Goal: Task Accomplishment & Management: Use online tool/utility

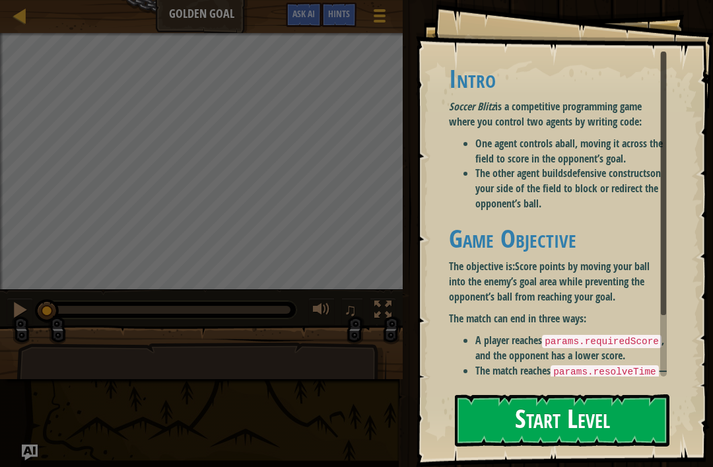
click at [636, 415] on button "Start Level" at bounding box center [562, 420] width 215 height 52
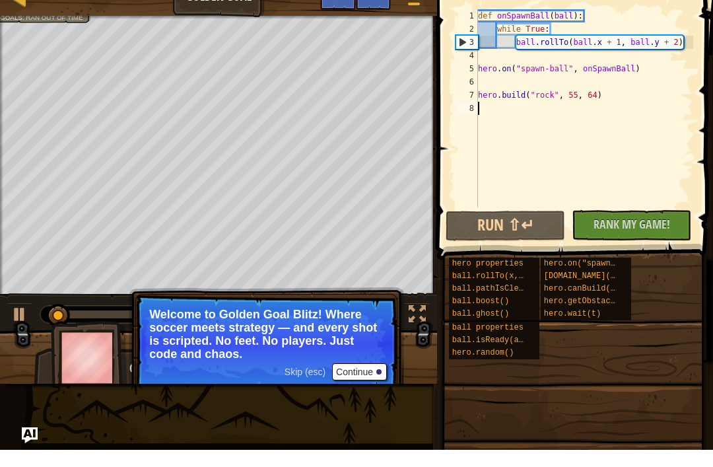
click at [380, 380] on button "Continue" at bounding box center [359, 388] width 55 height 17
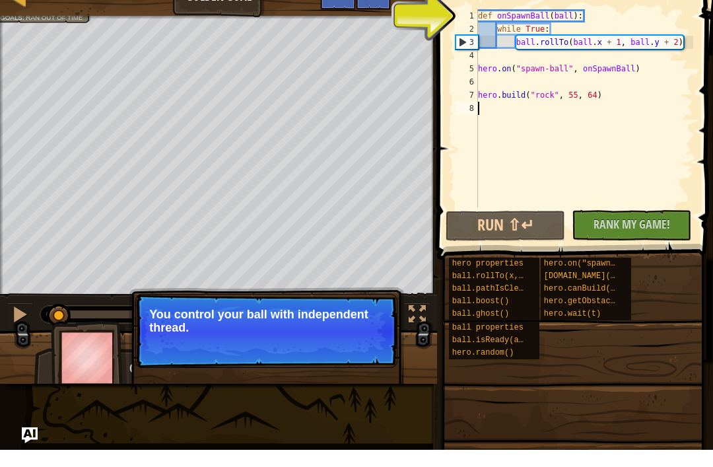
click at [360, 354] on button "Continue" at bounding box center [359, 362] width 55 height 17
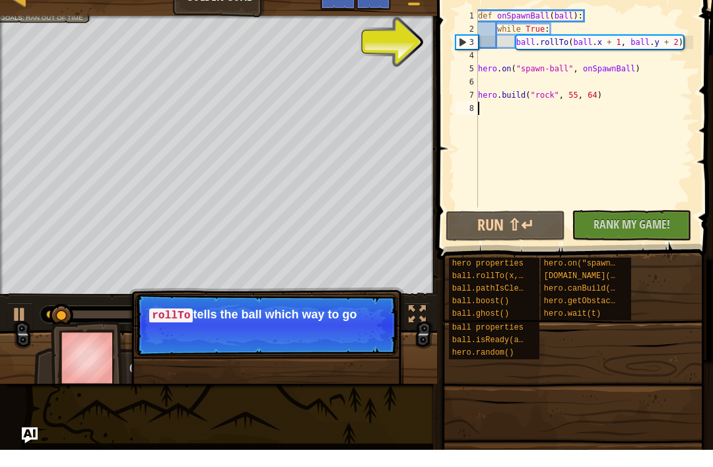
click at [364, 348] on p "Skip (esc) Continue rollTo tells the ball which way to go" at bounding box center [266, 342] width 262 height 62
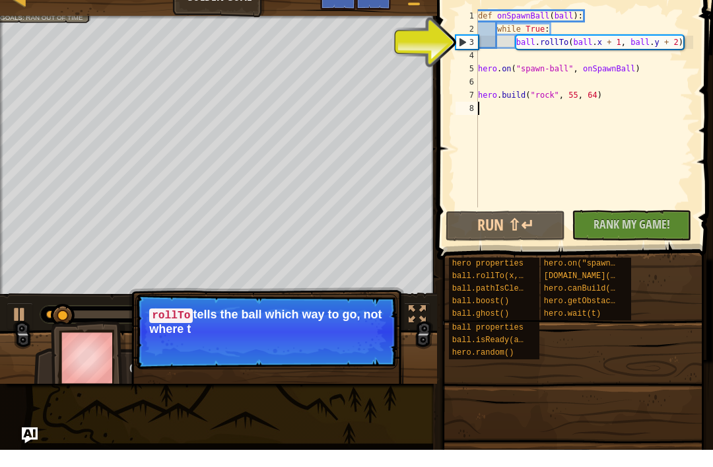
click at [333, 325] on p "[PERSON_NAME] tells the ball which way to go, not where t" at bounding box center [266, 339] width 234 height 28
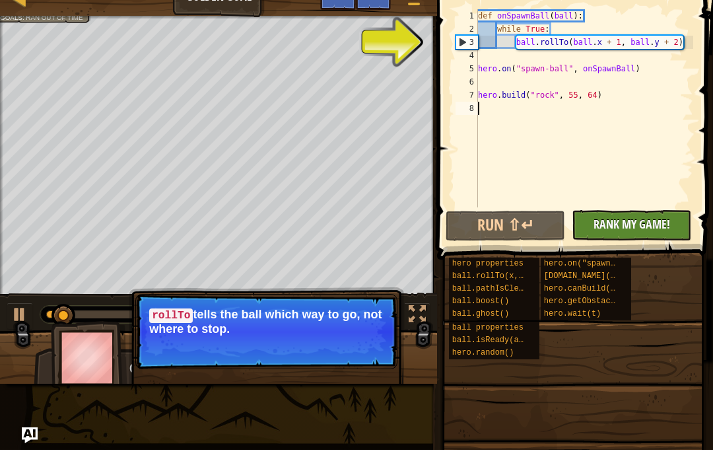
click at [621, 233] on span "Rank My Game!" at bounding box center [631, 241] width 77 height 17
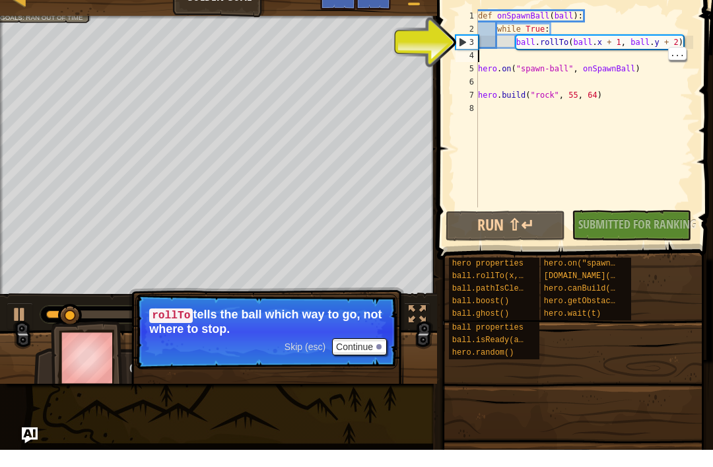
click at [541, 33] on div "def onSpawnBall ( ball ) : while True : ball . rollTo ( ball . x + 1 , ball . y…" at bounding box center [584, 138] width 218 height 224
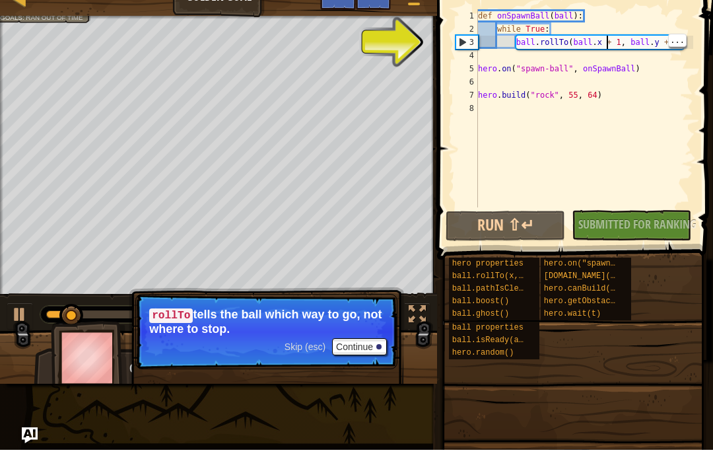
click at [607, 43] on div "def onSpawnBall ( ball ) : while True : ball . rollTo ( ball . x + 1 , ball . y…" at bounding box center [584, 138] width 218 height 224
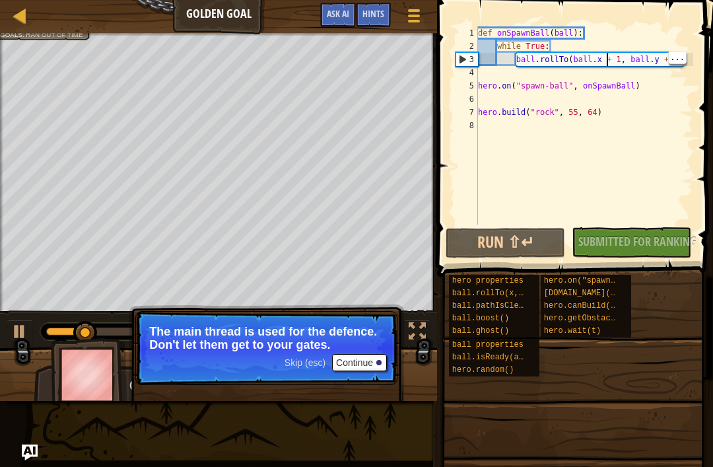
click at [372, 364] on button "Continue" at bounding box center [359, 362] width 55 height 17
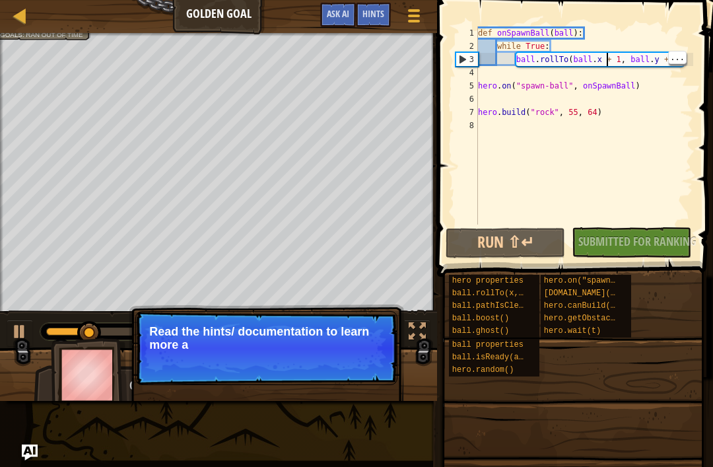
click at [357, 345] on p "Read the hints/ documentation to learn more a" at bounding box center [266, 338] width 234 height 26
click at [352, 369] on p "Skip (esc) Continue Read the hints/ documentation to learn more about th" at bounding box center [266, 348] width 262 height 74
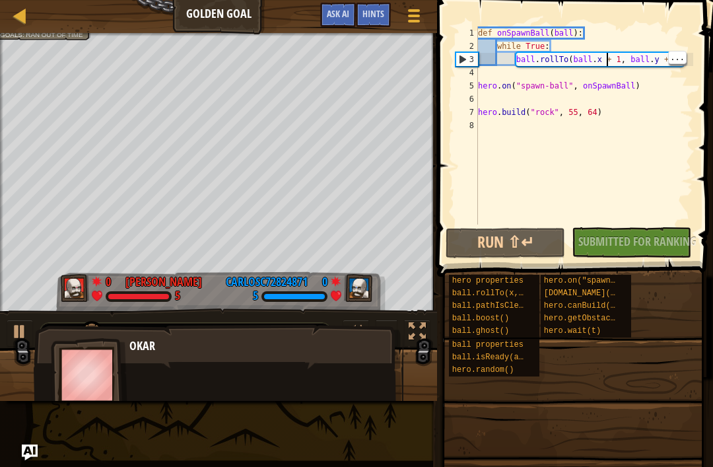
click at [360, 366] on div "Okar" at bounding box center [219, 379] width 370 height 110
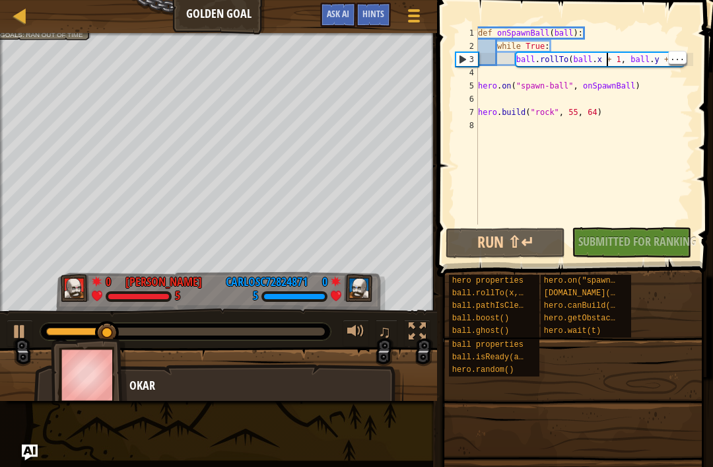
click at [669, 236] on div "No New Code to Rank Rank My Game! Submitting... Submitted for Ranking Failed to…" at bounding box center [624, 242] width 119 height 30
click at [684, 238] on div "No New Code to Rank Rank My Game! Submitting... Submitted for Ranking Failed to…" at bounding box center [624, 242] width 119 height 30
click at [675, 240] on div "No New Code to Rank Rank My Game! Submitting... Submitted for Ranking Failed to…" at bounding box center [624, 242] width 119 height 30
click at [676, 245] on div "No New Code to Rank Rank My Game! Submitting... Submitted for Ranking Failed to…" at bounding box center [624, 242] width 119 height 30
click at [679, 234] on div "No New Code to Rank Rank My Game! Submitting... Submitted for Ranking Failed to…" at bounding box center [624, 242] width 119 height 30
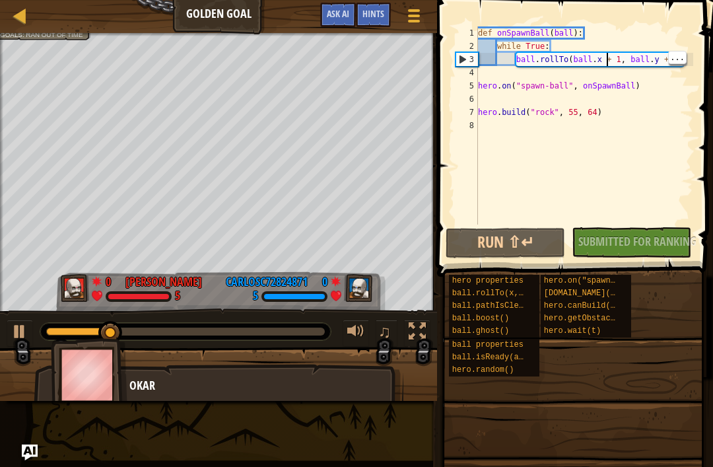
type textarea "hero.on("spawn-ball", onSpawnBall)"
click at [481, 80] on div "def onSpawnBall ( ball ) : while True : ball . rollTo ( ball . x + 1 , ball . y…" at bounding box center [584, 138] width 218 height 224
click at [476, 75] on div "4" at bounding box center [467, 72] width 22 height 13
type textarea "ball.rollTo(ball.x + 1, ball.y + 2)"
click at [604, 55] on div "def onSpawnBall ( ball ) : while True : ball . rollTo ( ball . x + 1 , ball . y…" at bounding box center [584, 138] width 218 height 224
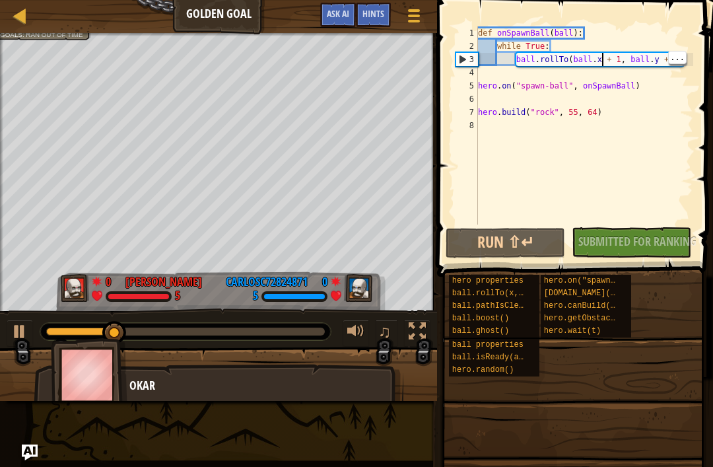
click at [655, 57] on div "def onSpawnBall ( ball ) : while True : ball . rollTo ( ball . x + 1 , ball . y…" at bounding box center [584, 138] width 218 height 224
click at [665, 57] on div "def onSpawnBall ( ball ) : while True : ball . rollTo ( ball . x + 1 , ball . y…" at bounding box center [584, 138] width 218 height 224
click at [683, 57] on div "def onSpawnBall ( ball ) : while True : ball . rollTo ( ball . x + 1 , ball . y…" at bounding box center [584, 138] width 218 height 224
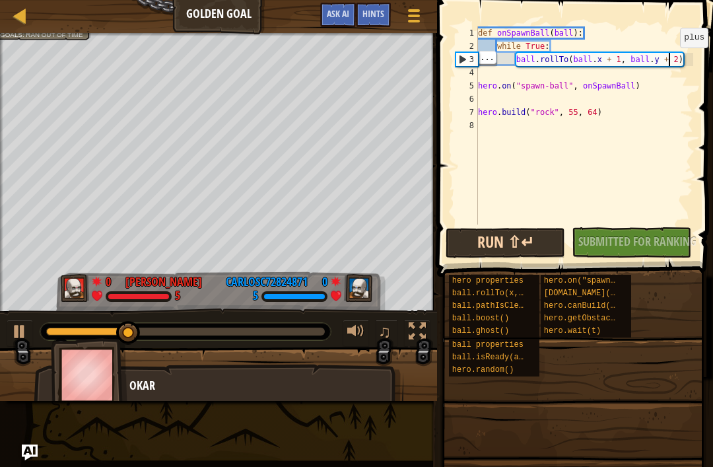
click at [542, 257] on button "Run ⇧↵" at bounding box center [505, 243] width 119 height 30
click at [552, 243] on button "Running" at bounding box center [505, 243] width 119 height 30
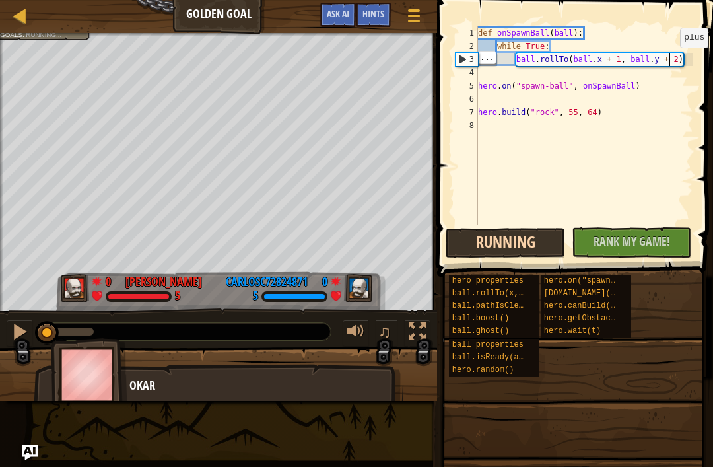
click at [543, 248] on button "Running" at bounding box center [505, 243] width 119 height 30
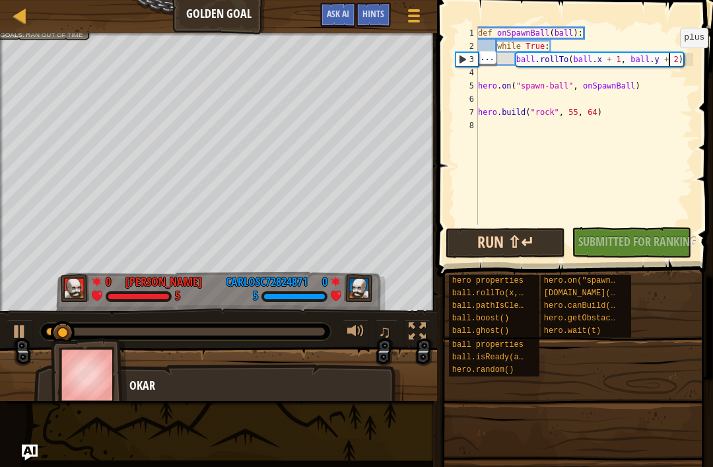
click at [557, 248] on button "Run ⇧↵" at bounding box center [505, 243] width 119 height 30
click at [554, 253] on button "Run ⇧↵" at bounding box center [505, 243] width 119 height 30
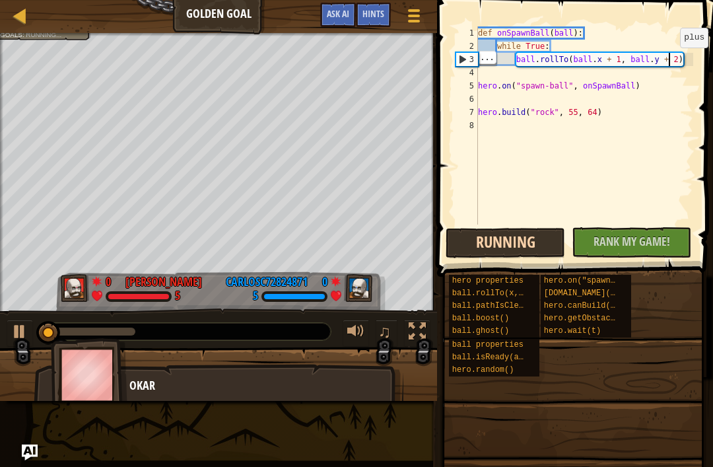
click at [554, 246] on button "Running" at bounding box center [505, 243] width 119 height 30
click at [558, 242] on button "Running" at bounding box center [505, 243] width 119 height 30
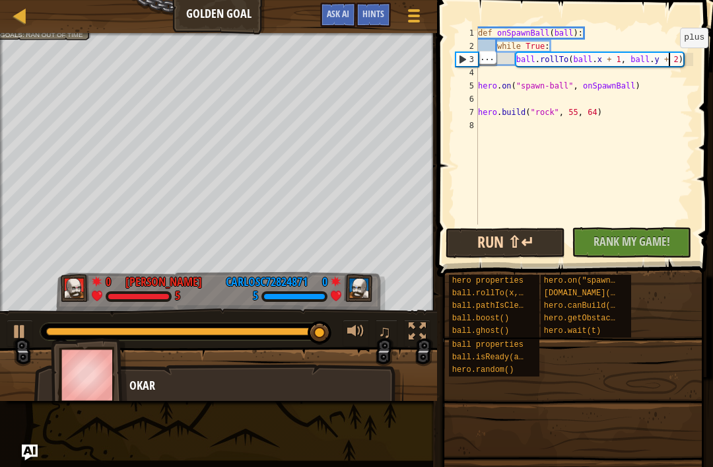
click at [509, 242] on button "Run ⇧↵" at bounding box center [505, 243] width 119 height 30
click at [518, 232] on button "Run ⇧↵" at bounding box center [505, 243] width 119 height 30
click at [526, 232] on button "Run ⇧↵" at bounding box center [505, 243] width 119 height 30
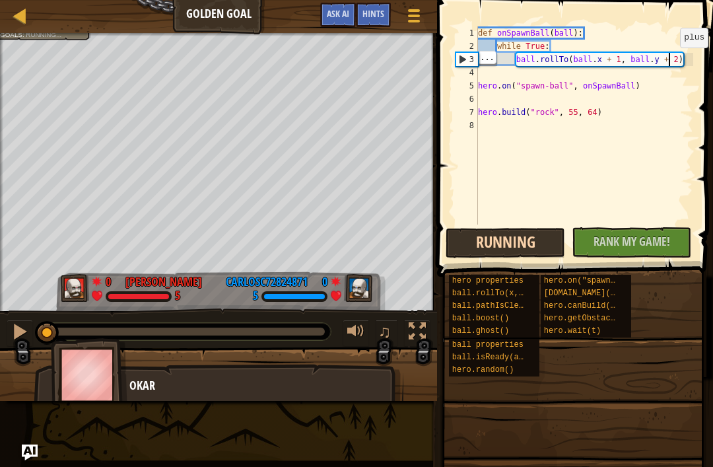
click at [510, 240] on button "Running" at bounding box center [505, 243] width 119 height 30
click at [524, 237] on button "Running" at bounding box center [505, 243] width 119 height 30
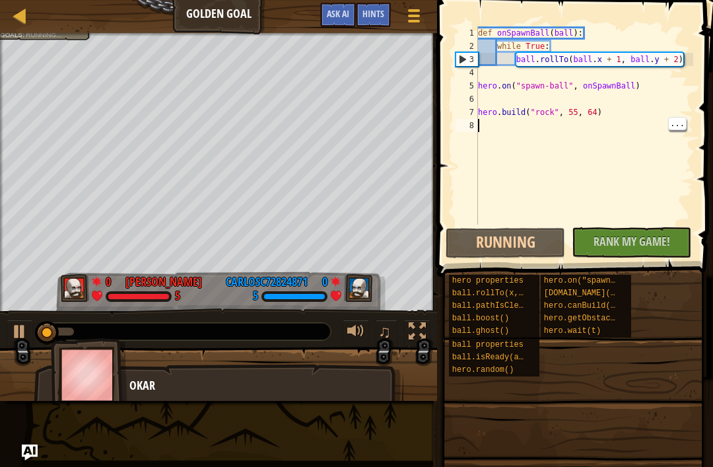
click at [514, 215] on div "def onSpawnBall ( ball ) : while True : ball . rollTo ( ball . x + 1 , ball . y…" at bounding box center [584, 138] width 218 height 224
